Goal: Find specific page/section

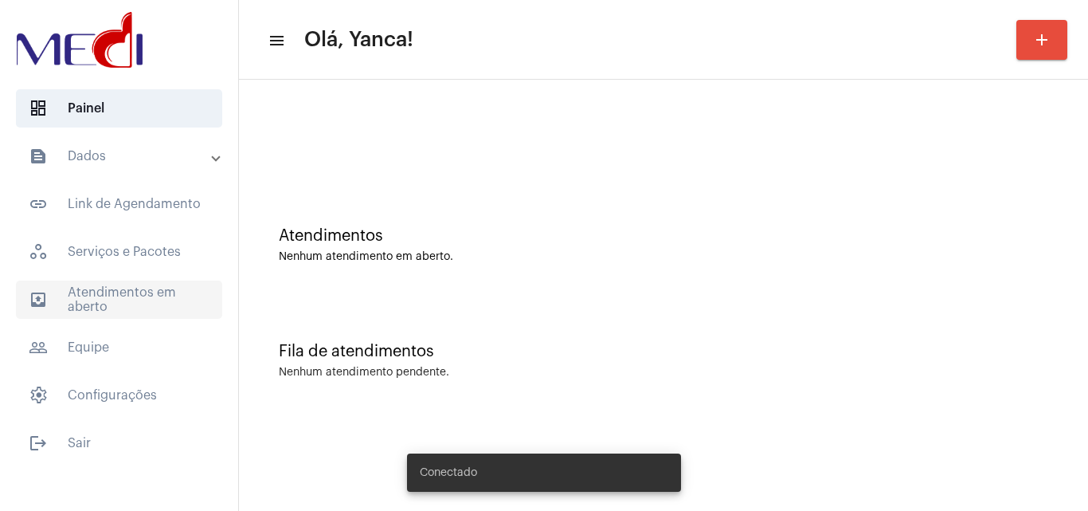
click at [167, 311] on span "outbox_outline Atendimentos em aberto" at bounding box center [119, 299] width 206 height 38
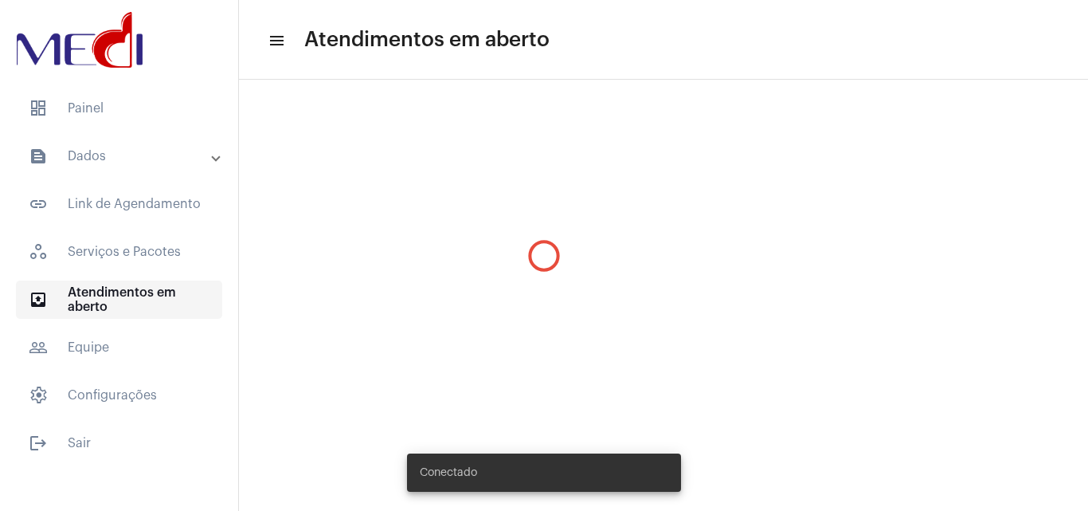
click at [170, 302] on span "outbox_outline Atendimentos em aberto" at bounding box center [119, 299] width 206 height 38
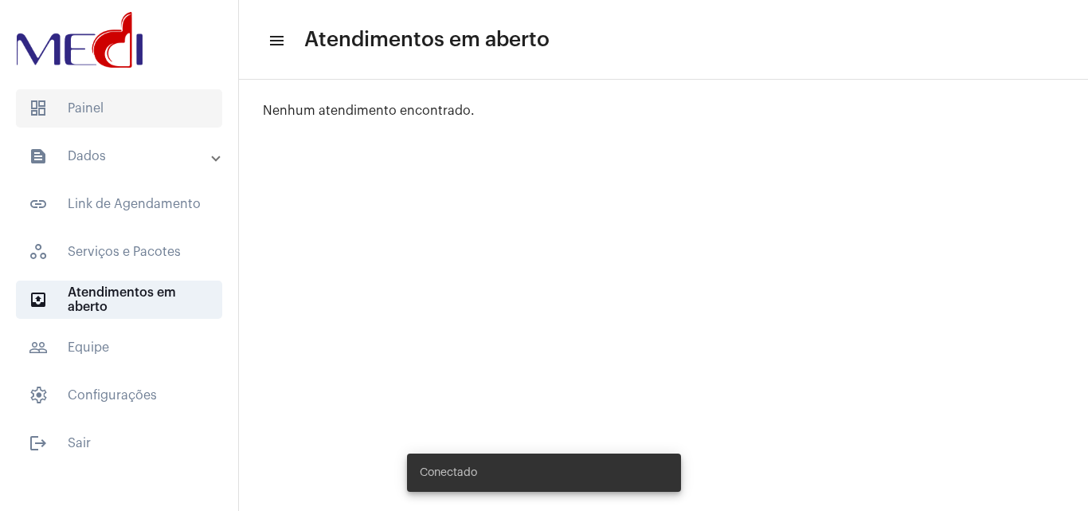
click at [147, 113] on span "dashboard Painel" at bounding box center [119, 108] width 206 height 38
